Goal: Navigation & Orientation: Find specific page/section

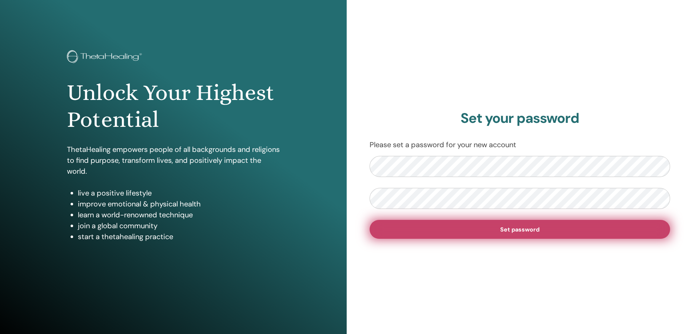
click at [403, 230] on button "Set password" at bounding box center [520, 229] width 301 height 19
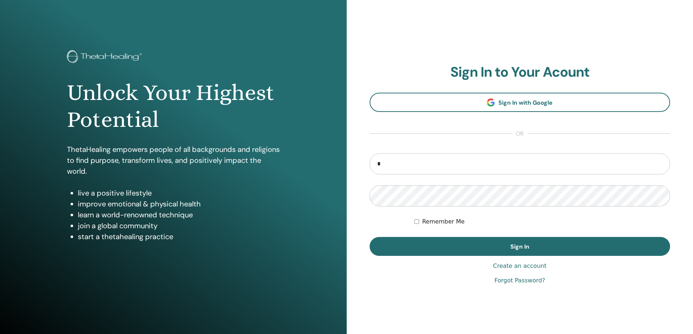
type input "**********"
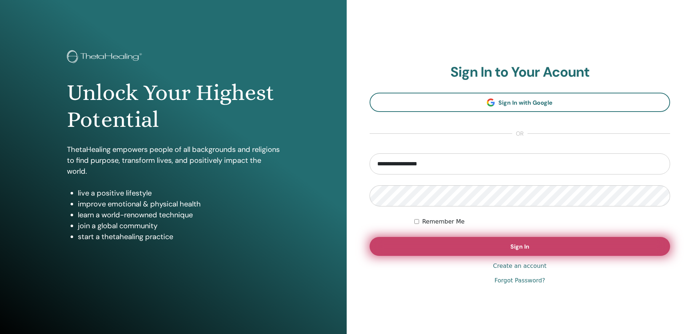
click at [447, 243] on button "Sign In" at bounding box center [520, 246] width 301 height 19
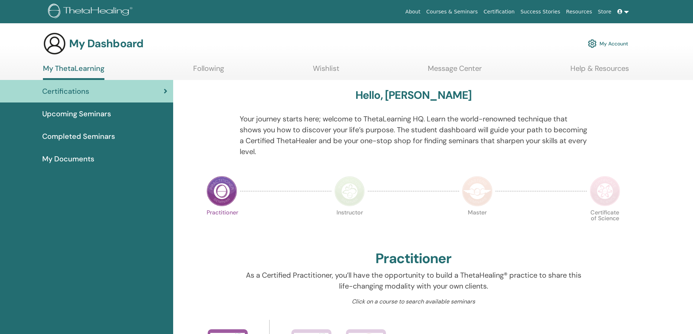
click at [593, 43] on img at bounding box center [592, 43] width 9 height 12
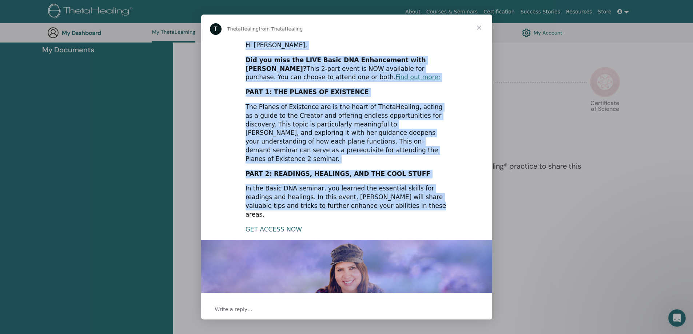
drag, startPoint x: 245, startPoint y: 45, endPoint x: 372, endPoint y: 201, distance: 201.2
click at [372, 201] on div "Hi [PERSON_NAME], Did you miss the LIVE Basic DNA Enhancement with [PERSON_NAME…" at bounding box center [346, 225] width 291 height 369
copy div "Hi галина, Did you miss the LIVE Basic DNA Enhancement with Vianna? This 2-part…"
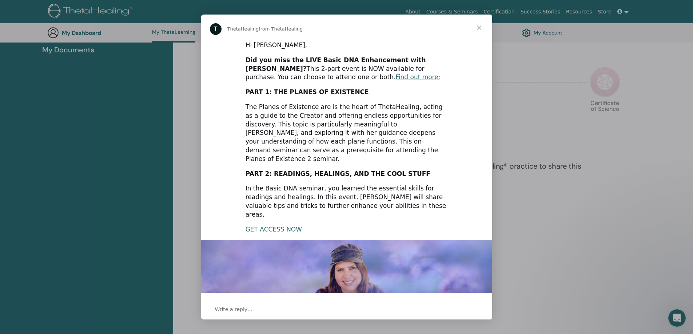
click at [479, 27] on span "Close" at bounding box center [479, 28] width 26 height 26
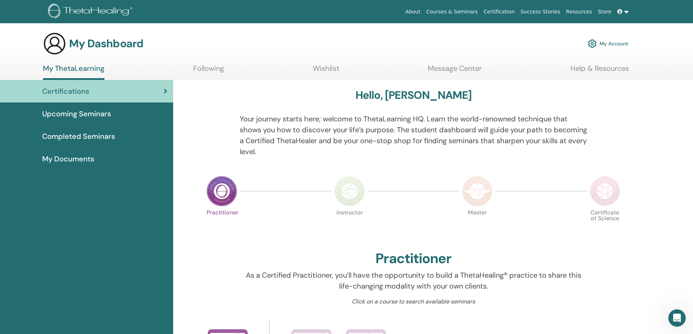
click at [620, 9] on icon at bounding box center [620, 11] width 5 height 5
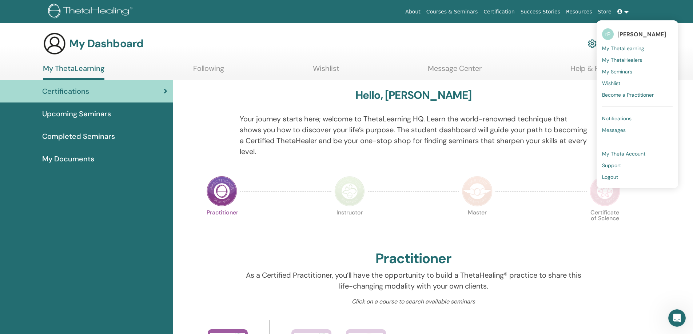
click at [528, 40] on div "My Dashboard My Account" at bounding box center [335, 43] width 585 height 23
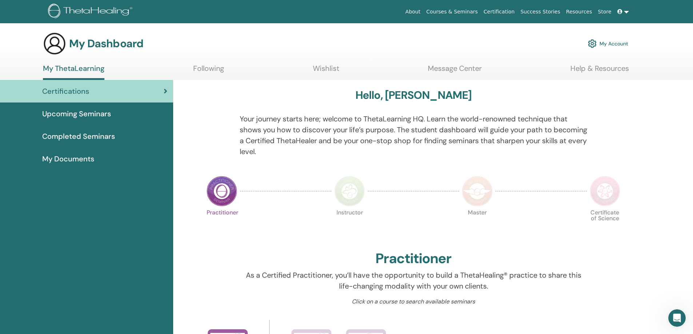
click at [626, 11] on link at bounding box center [623, 11] width 17 height 13
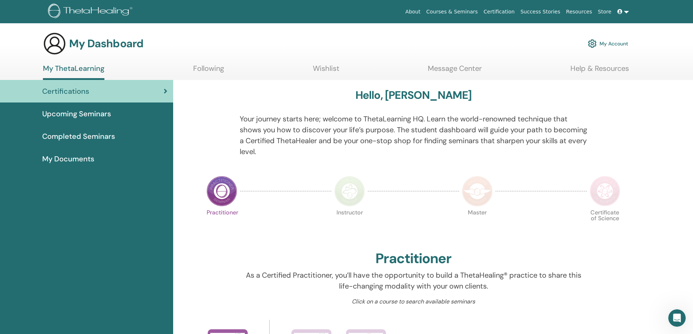
click at [587, 11] on link "Resources" at bounding box center [579, 11] width 32 height 13
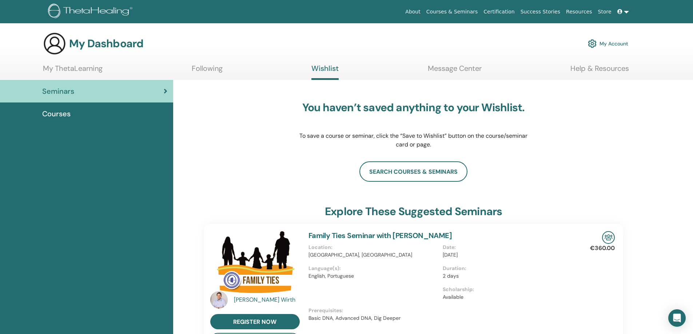
click at [622, 12] on icon at bounding box center [620, 11] width 5 height 5
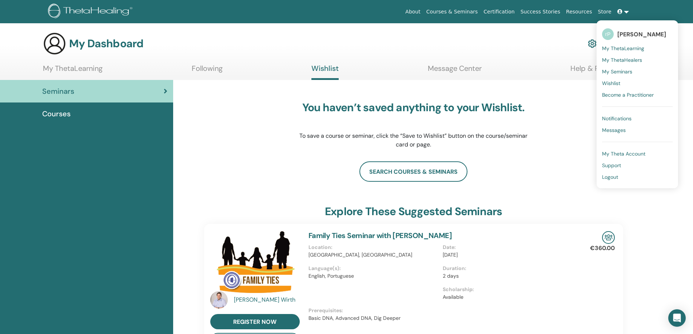
click at [618, 47] on span "My ThetaLearning" at bounding box center [623, 48] width 42 height 7
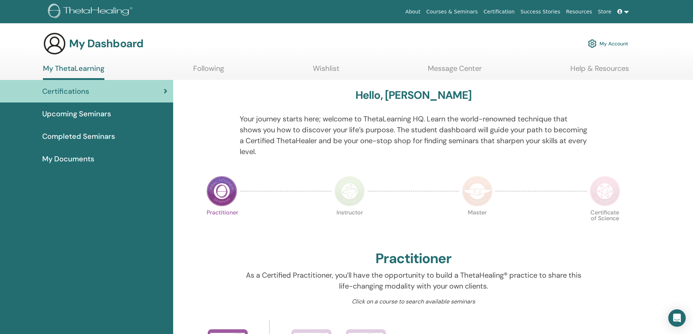
click at [613, 69] on link "Help & Resources" at bounding box center [600, 71] width 59 height 14
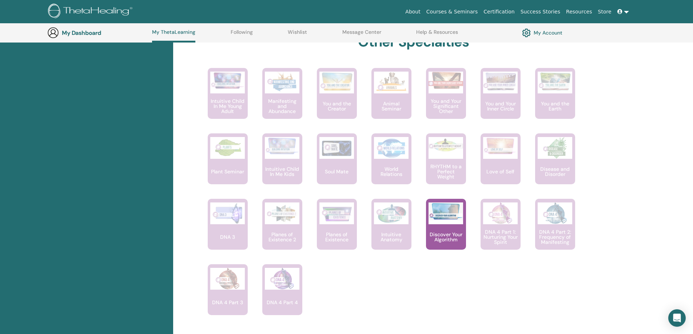
scroll to position [420, 0]
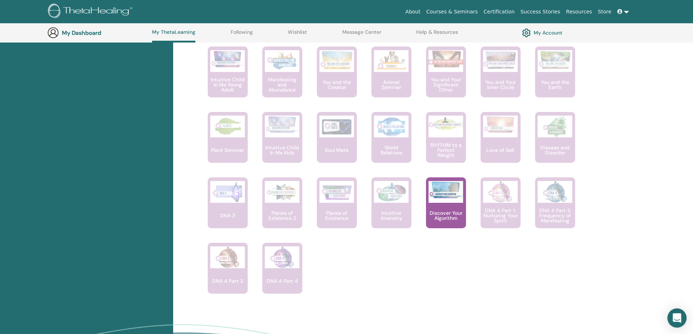
click at [678, 318] on icon "Open Intercom Messenger" at bounding box center [677, 318] width 8 height 9
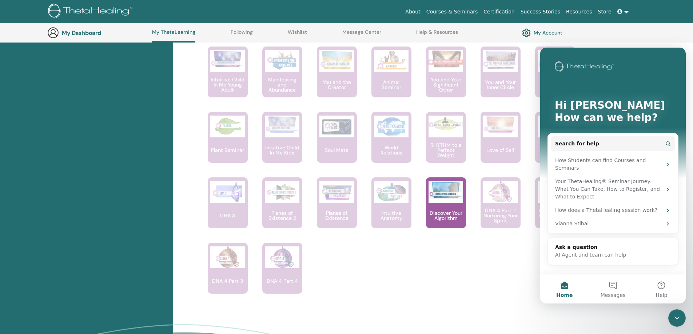
scroll to position [0, 0]
click at [465, 265] on div "(former Rainbow Children Young Adult) Trust your knowing, expand your gifts, an…" at bounding box center [408, 178] width 430 height 262
click at [675, 319] on icon "Close Intercom Messenger" at bounding box center [677, 318] width 9 height 9
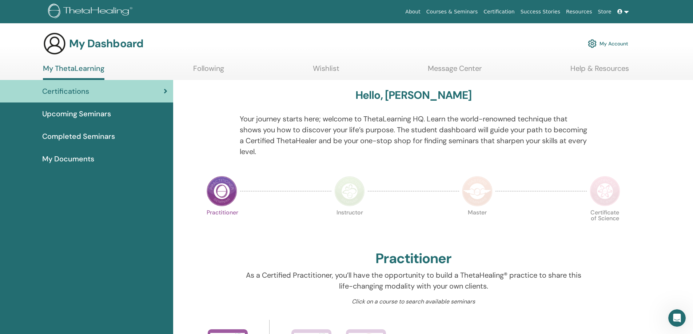
click at [465, 11] on link "Courses & Seminars" at bounding box center [452, 11] width 57 height 13
